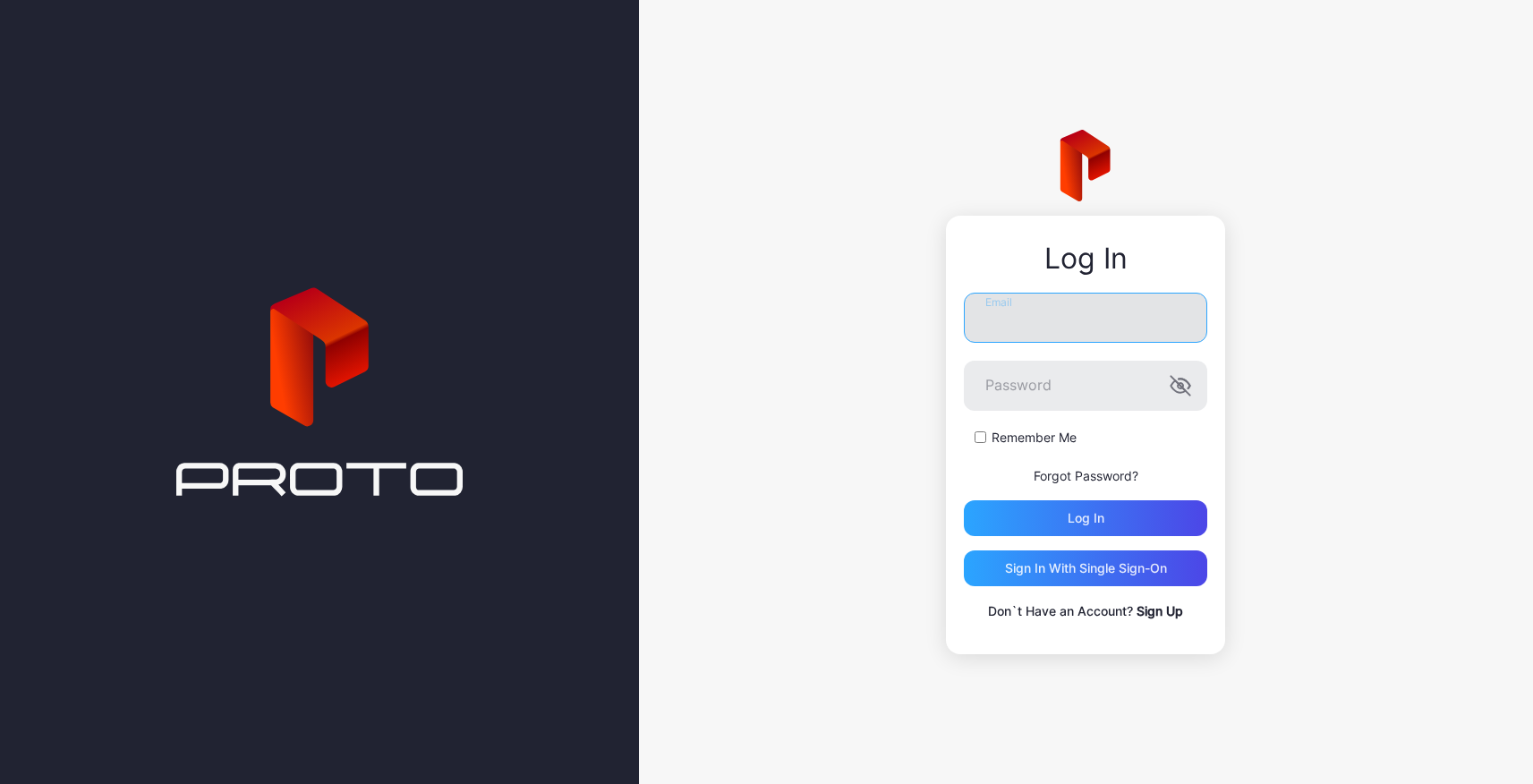
click at [1037, 316] on input "Email" at bounding box center [1086, 318] width 243 height 51
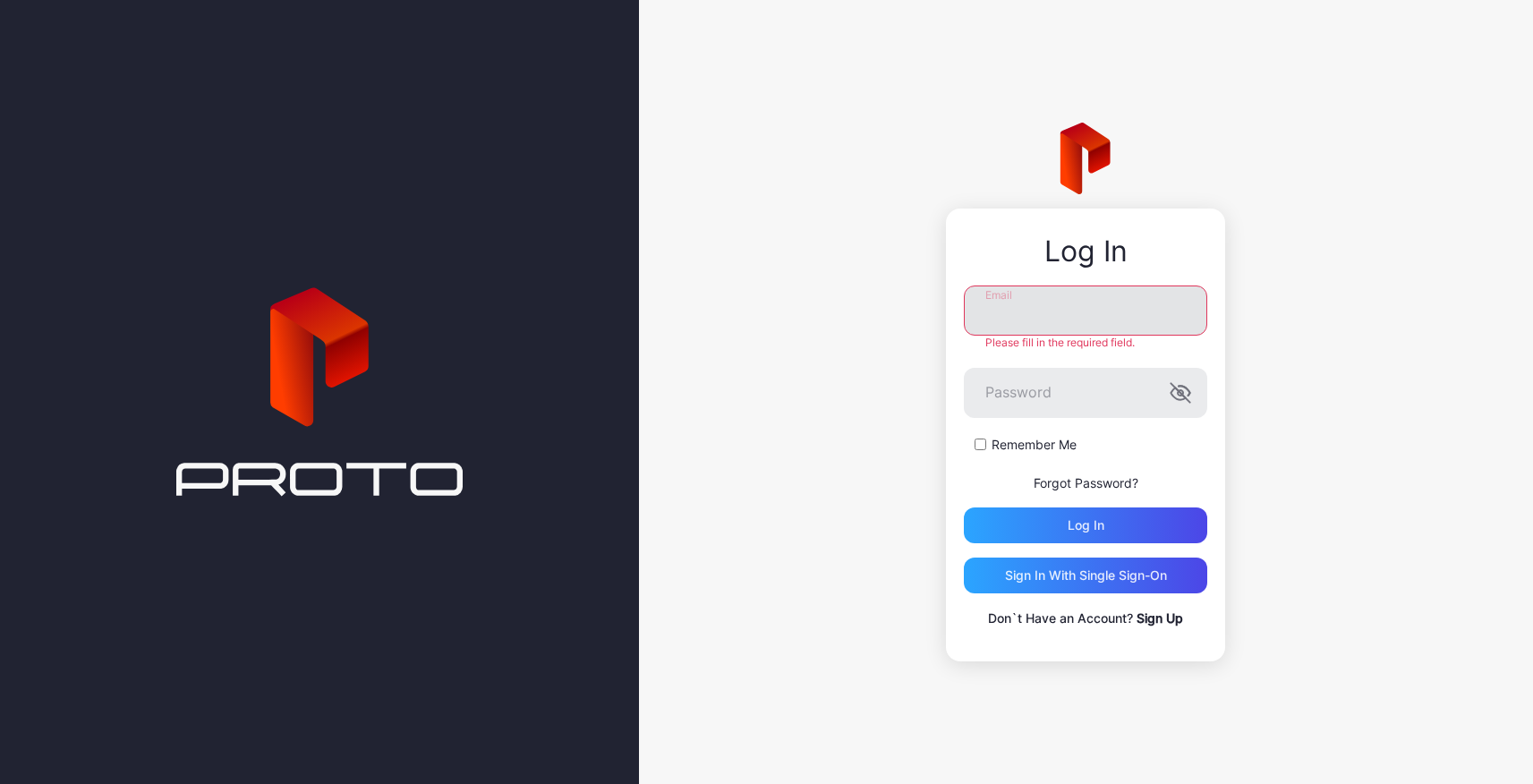
type input "**********"
click at [1046, 518] on div "Log in" at bounding box center [1086, 525] width 243 height 36
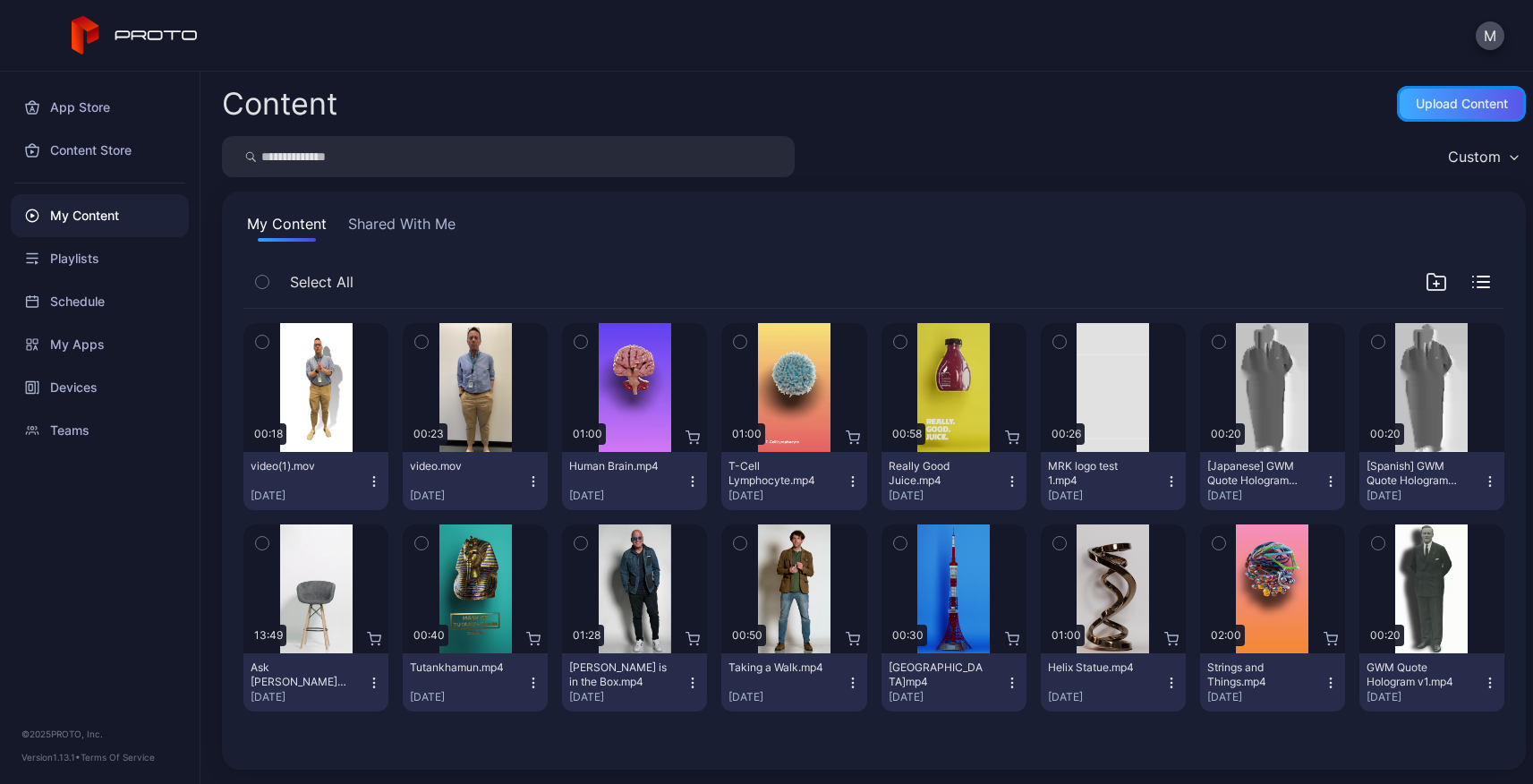
click at [1416, 106] on div "Upload Content" at bounding box center [1462, 103] width 92 height 15
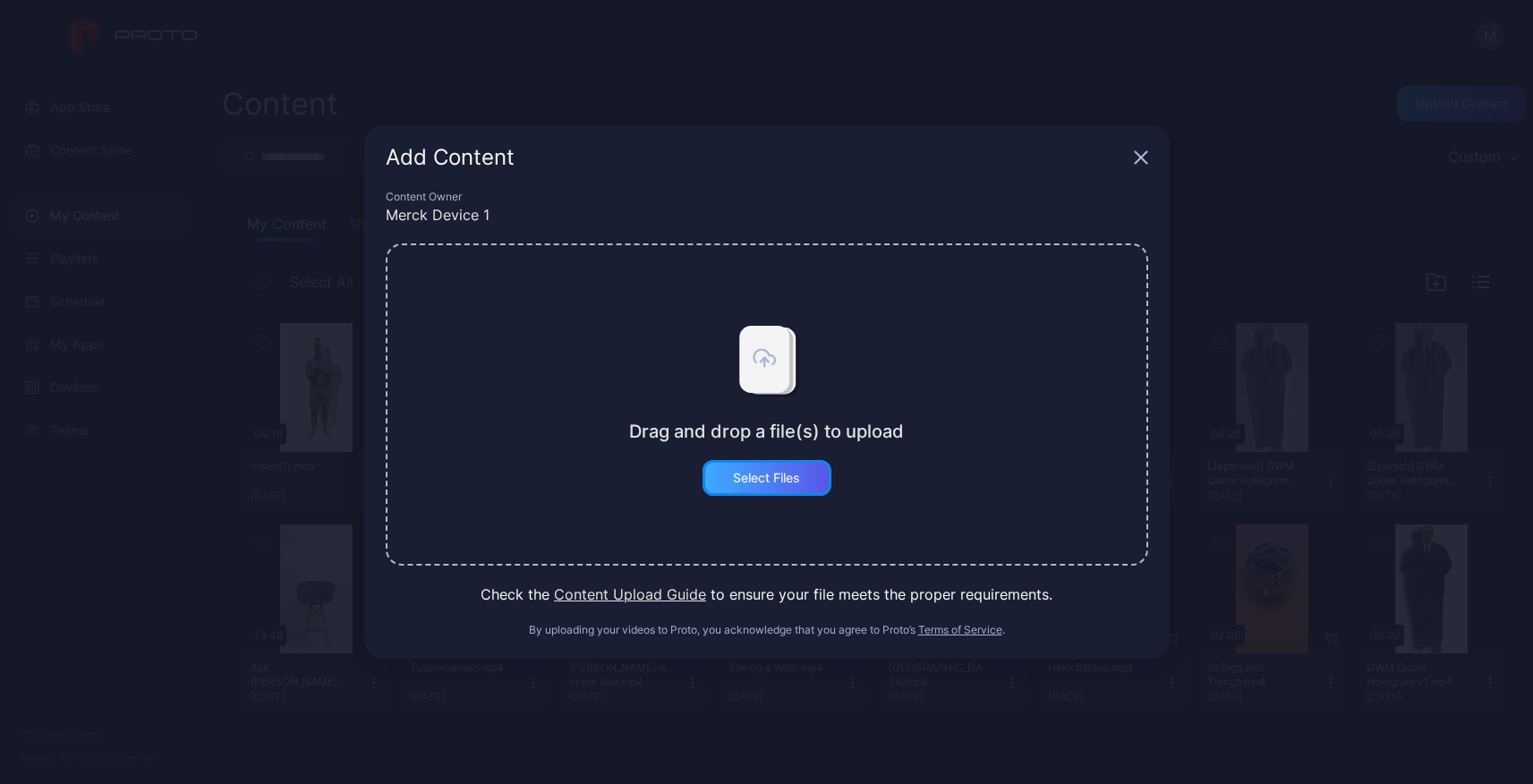
click at [791, 491] on div "Select Files" at bounding box center [767, 477] width 129 height 36
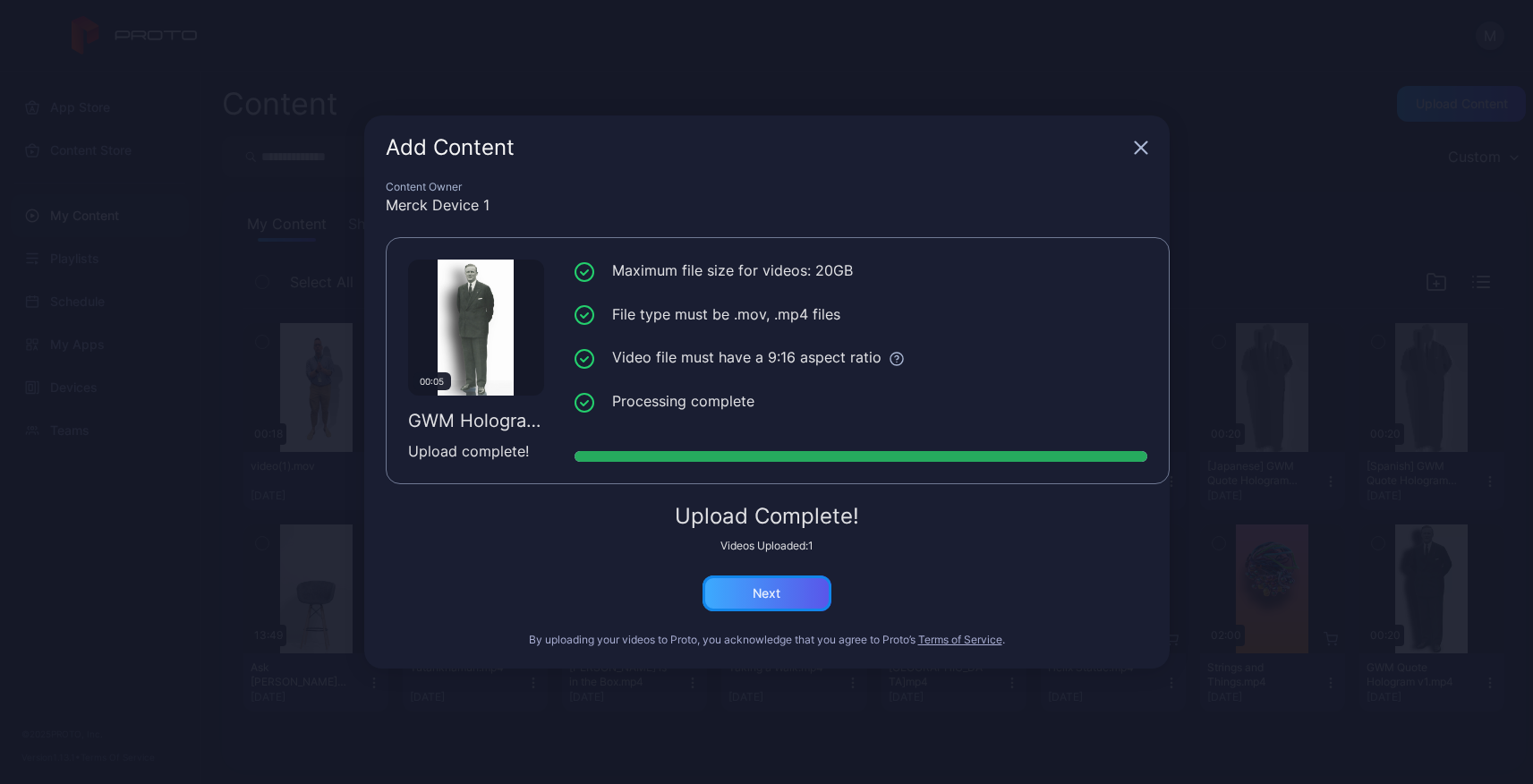
click at [764, 598] on div "Next" at bounding box center [766, 593] width 28 height 15
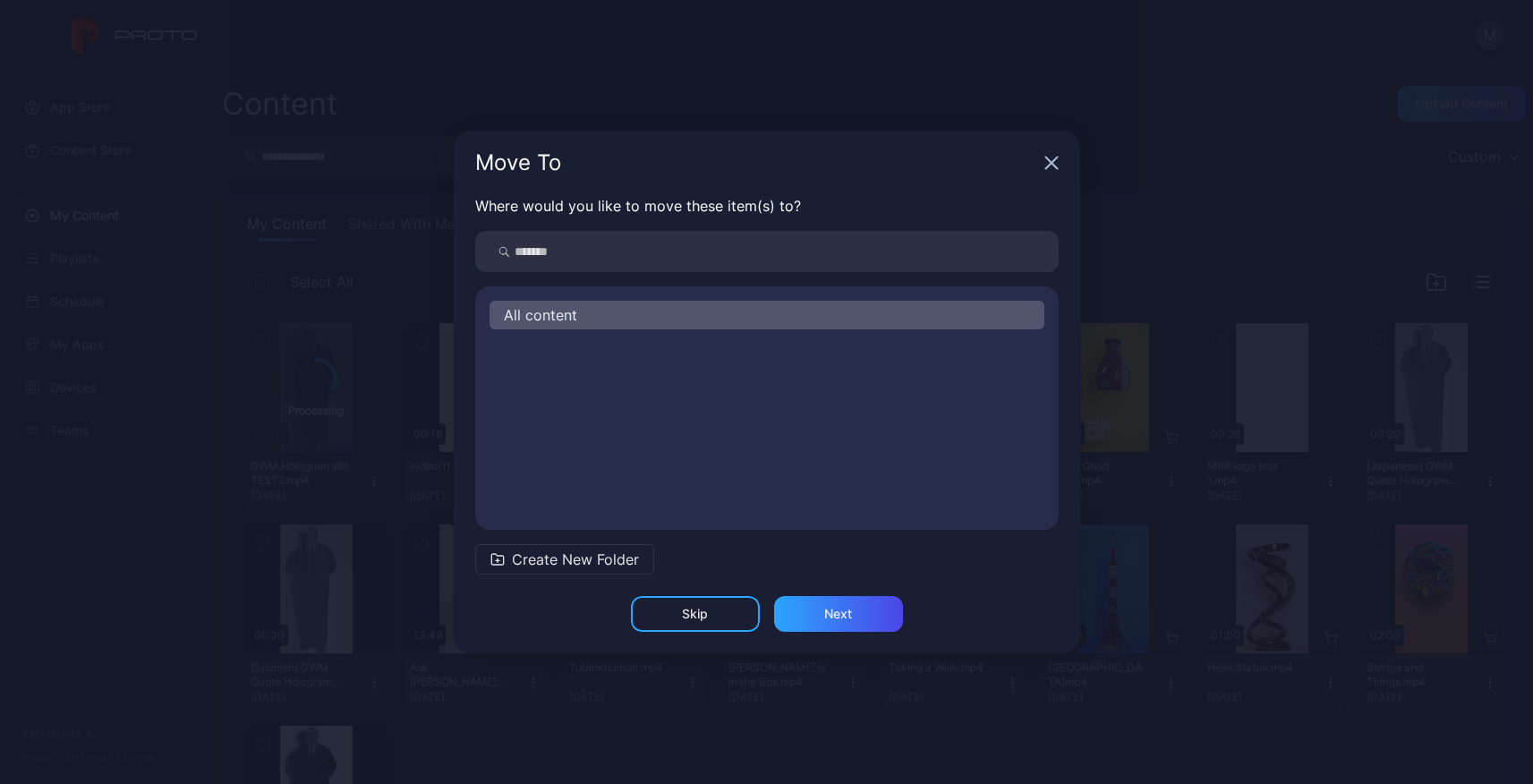
click at [692, 314] on div "All content" at bounding box center [767, 314] width 555 height 28
click at [556, 316] on span "All content" at bounding box center [540, 315] width 73 height 21
click at [855, 606] on div "Next" at bounding box center [838, 613] width 129 height 36
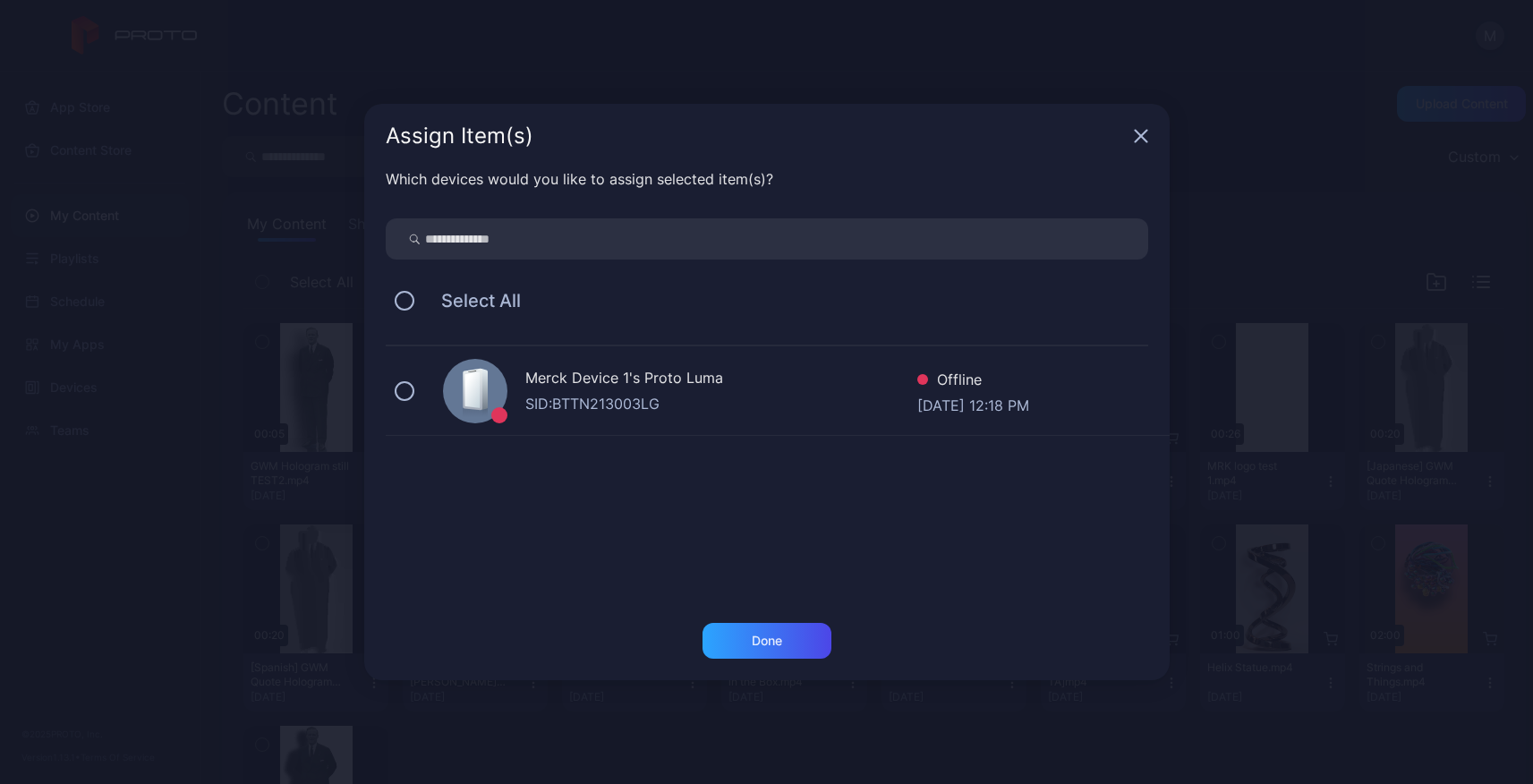
click at [619, 367] on div "Merck Device 1's Proto Luma" at bounding box center [720, 379] width 392 height 26
click at [782, 654] on div "Done" at bounding box center [767, 640] width 129 height 36
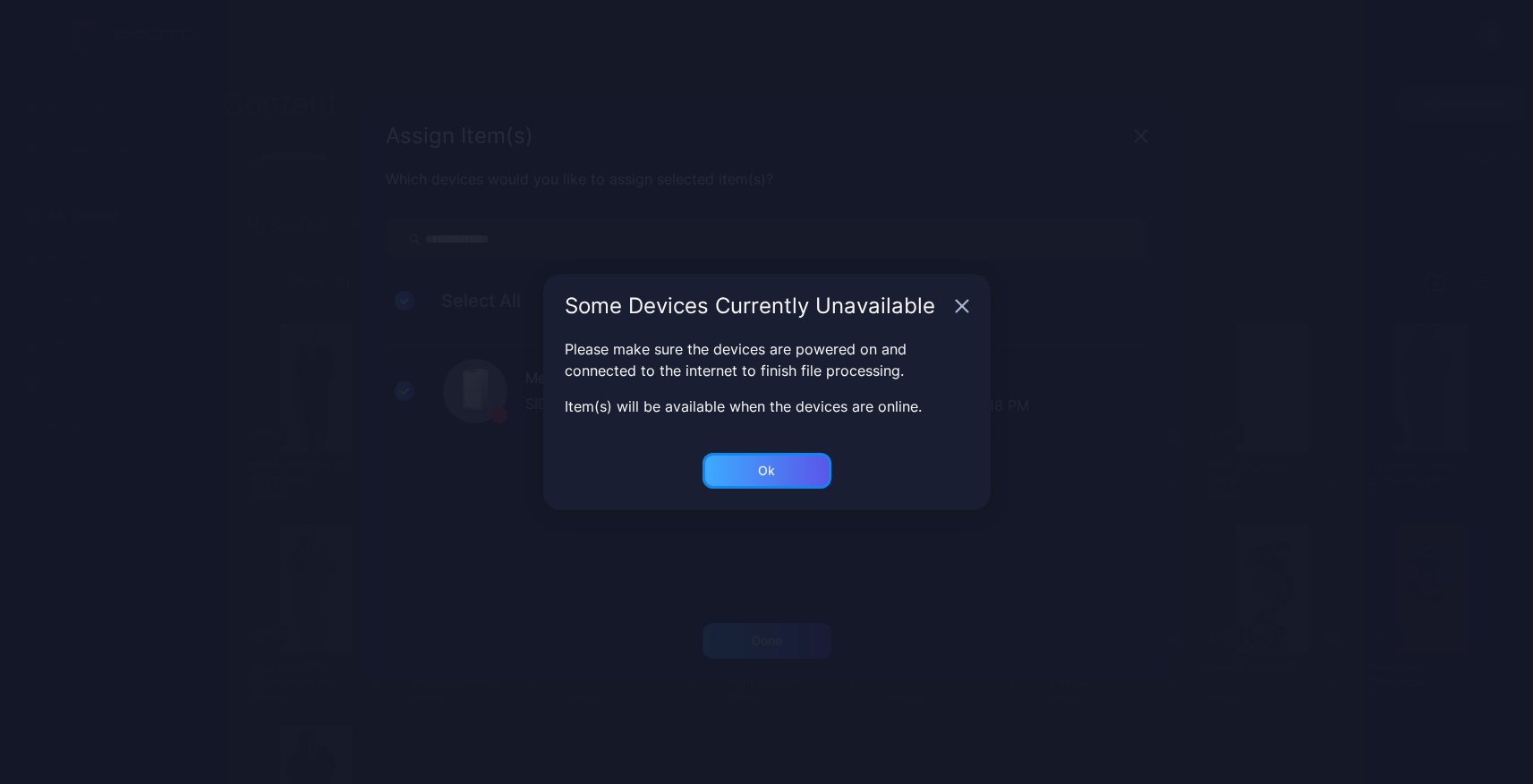
click at [782, 469] on div "Ok" at bounding box center [767, 470] width 129 height 36
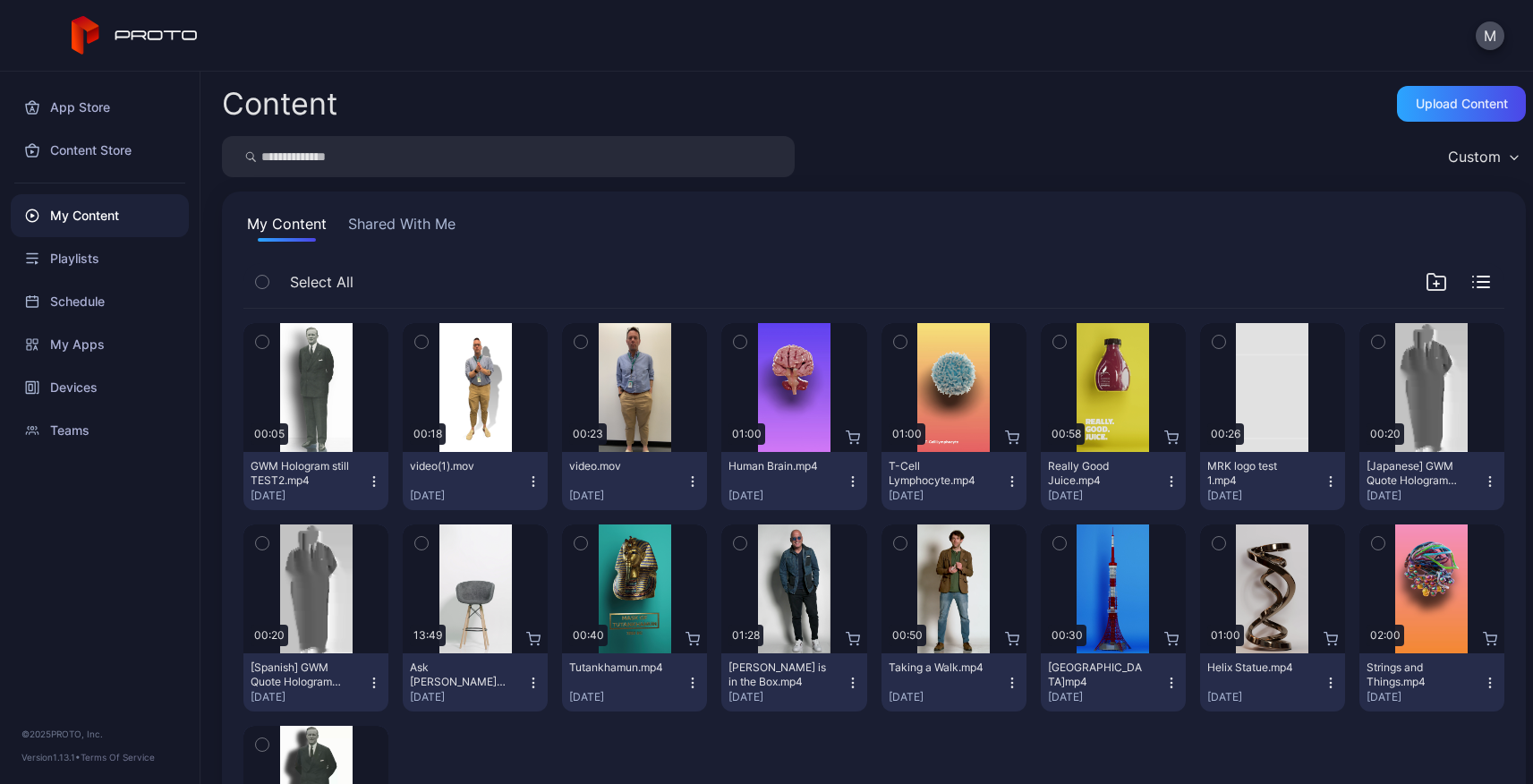
click at [1116, 108] on div "Content Upload Content" at bounding box center [873, 103] width 1304 height 36
